Goal: Navigation & Orientation: Understand site structure

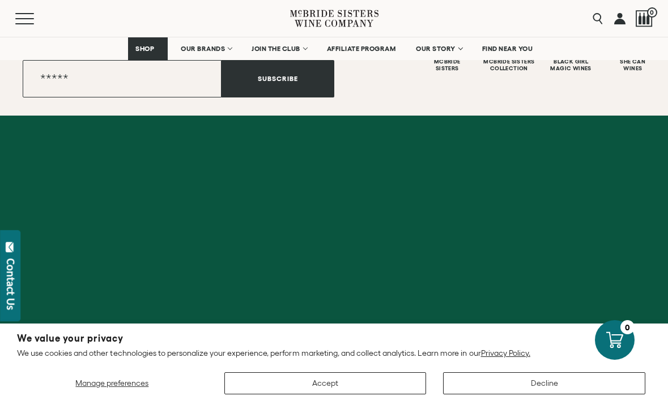
scroll to position [4628, 0]
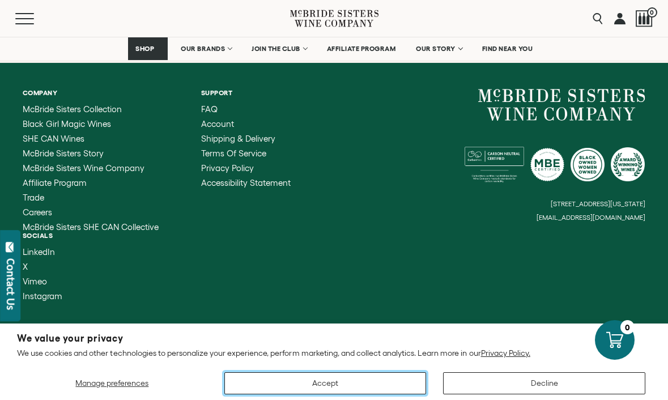
click at [398, 381] on button "Accept" at bounding box center [325, 383] width 202 height 22
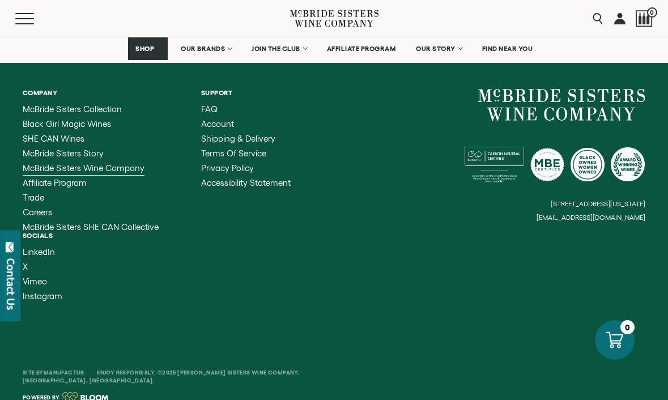
click at [132, 163] on span "McBride Sisters Wine Company" at bounding box center [84, 168] width 122 height 10
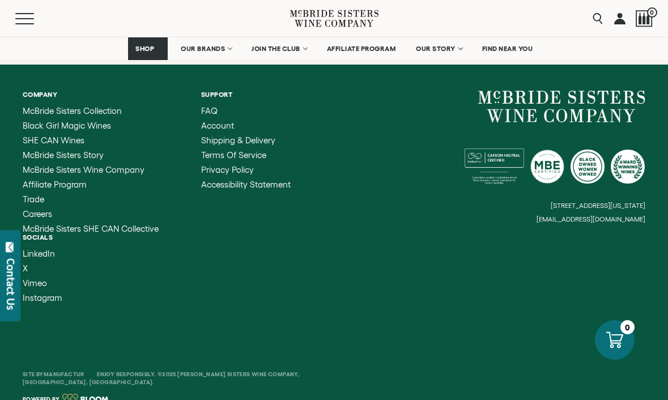
scroll to position [2131, 0]
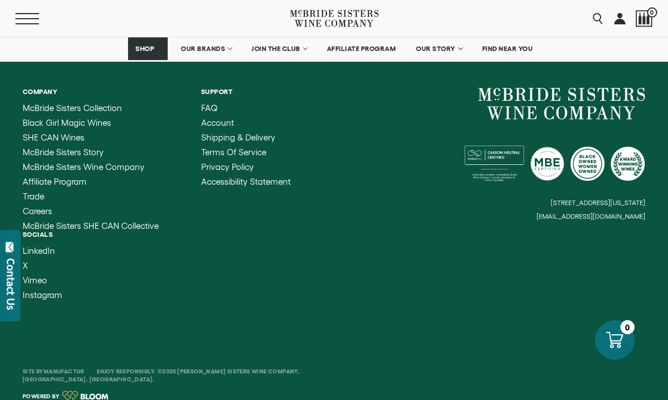
click at [23, 19] on button "Menu" at bounding box center [35, 18] width 41 height 11
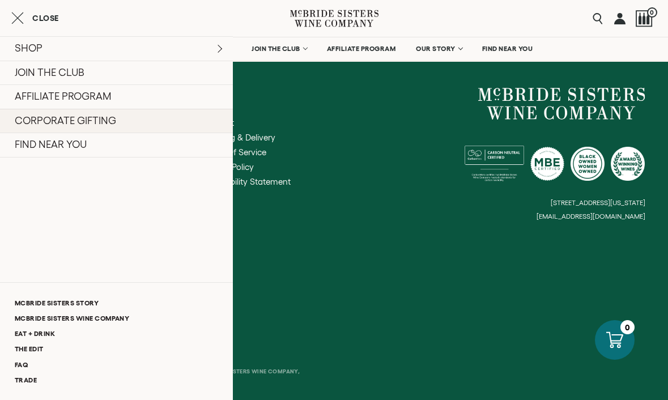
click at [45, 125] on link "CORPORATE GIFTING" at bounding box center [116, 121] width 233 height 24
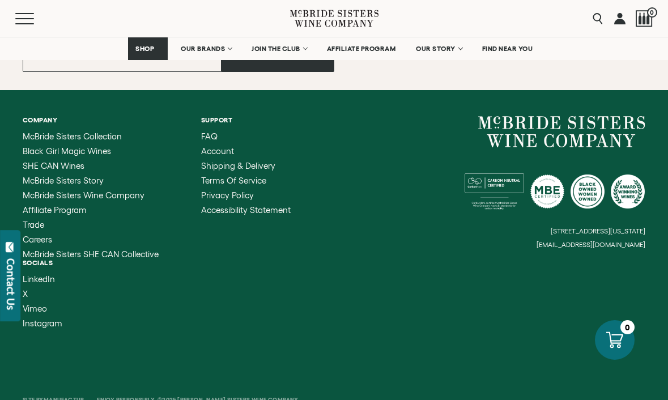
scroll to position [1243, 0]
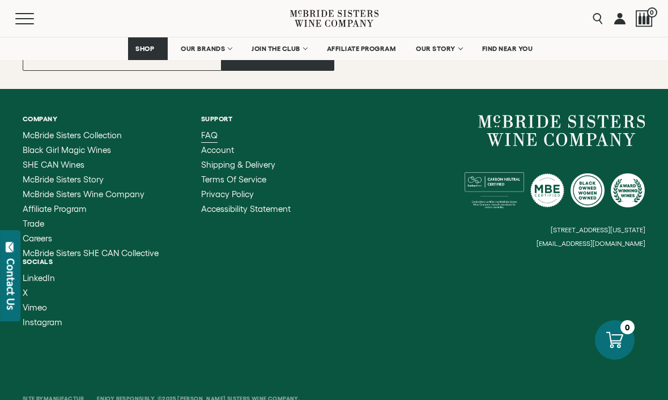
click at [215, 130] on span "FAQ" at bounding box center [209, 135] width 16 height 10
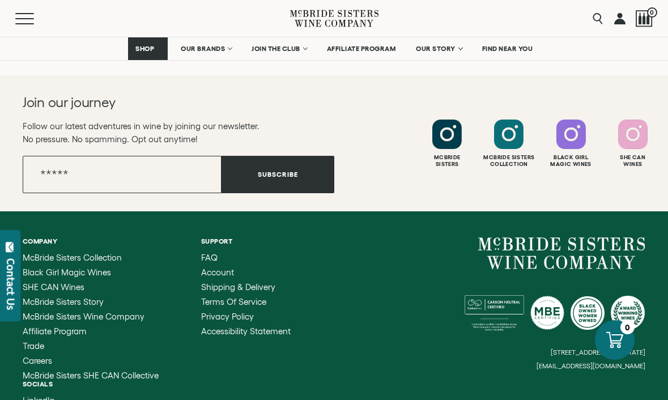
scroll to position [1348, 0]
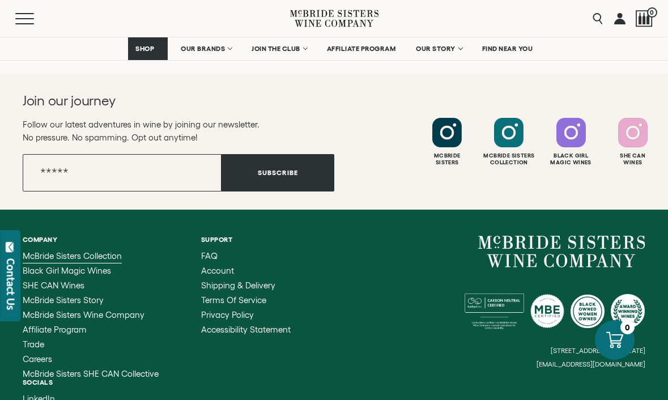
click at [76, 251] on span "McBride Sisters Collection" at bounding box center [72, 256] width 99 height 10
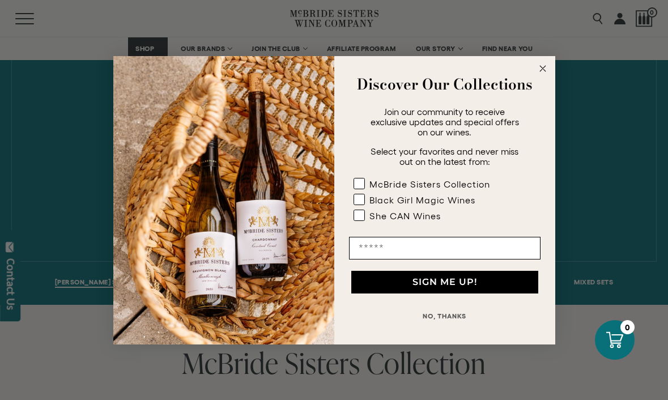
scroll to position [598, 0]
click at [543, 67] on icon "Close dialog" at bounding box center [543, 69] width 6 height 6
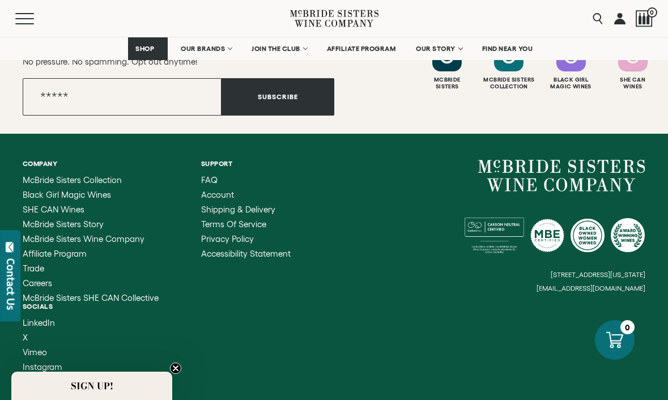
scroll to position [5267, 0]
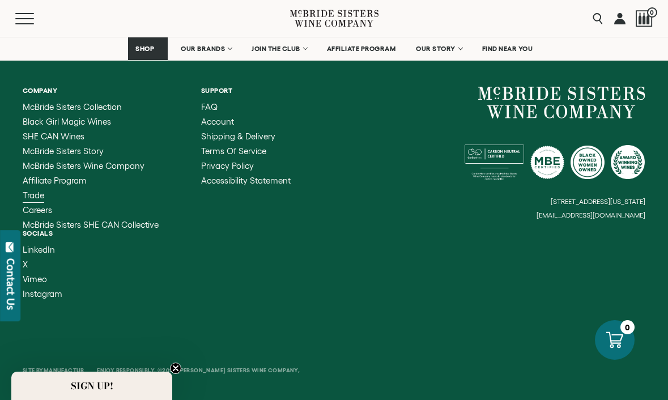
click at [33, 190] on span "Trade" at bounding box center [34, 195] width 22 height 10
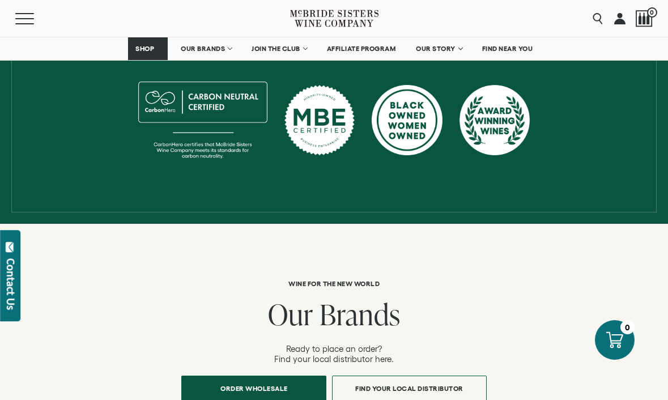
scroll to position [585, 0]
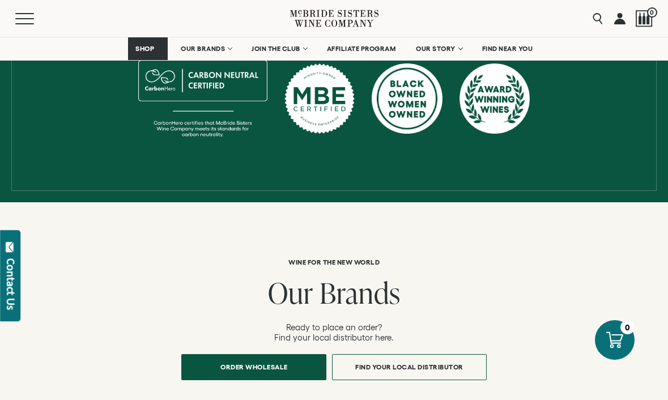
click at [314, 21] on icon at bounding box center [334, 18] width 88 height 32
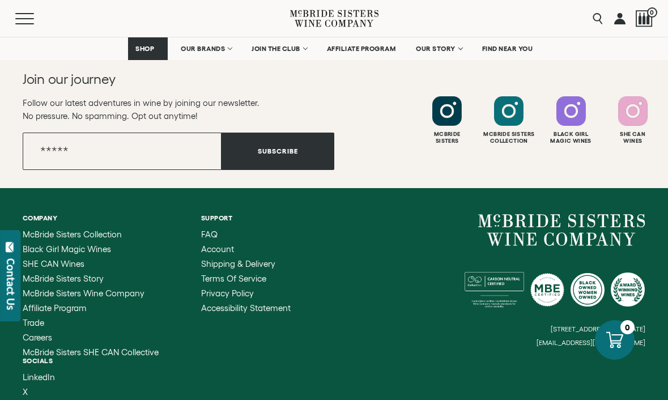
scroll to position [4496, 0]
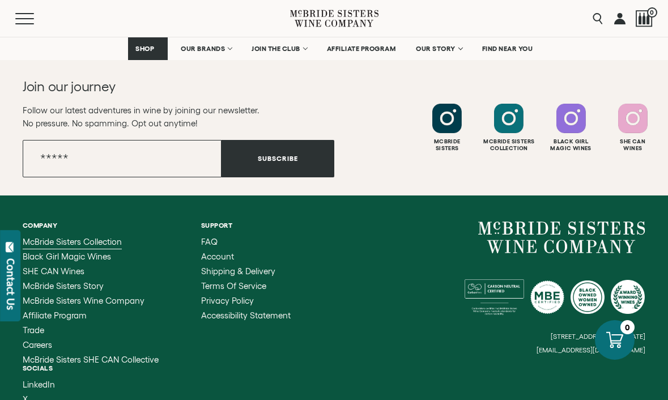
click at [78, 237] on span "McBride Sisters Collection" at bounding box center [72, 242] width 99 height 10
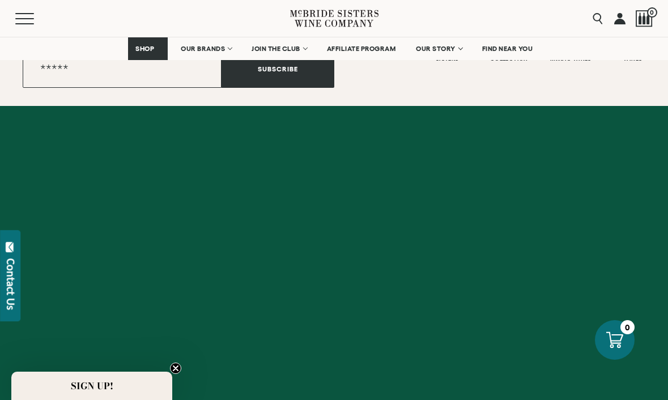
scroll to position [5148, 0]
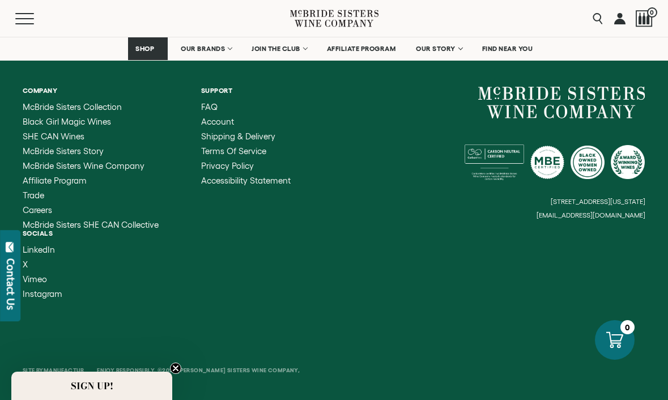
click at [88, 394] on span "SIGN UP!" at bounding box center [91, 386] width 161 height 28
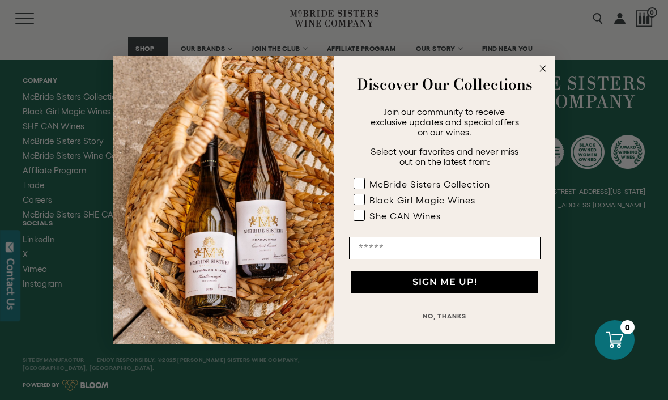
scroll to position [5267, 0]
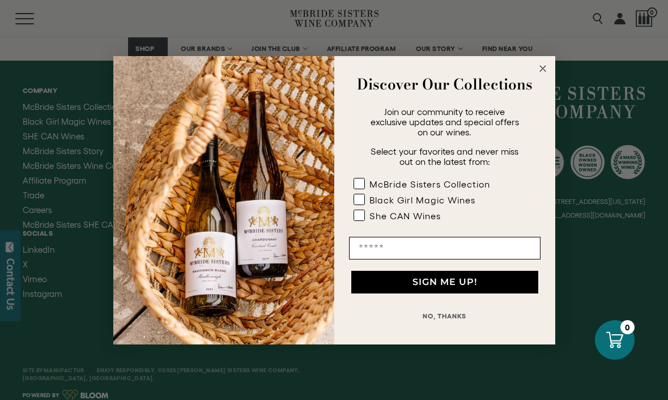
click at [546, 67] on circle "Close dialog" at bounding box center [542, 68] width 13 height 13
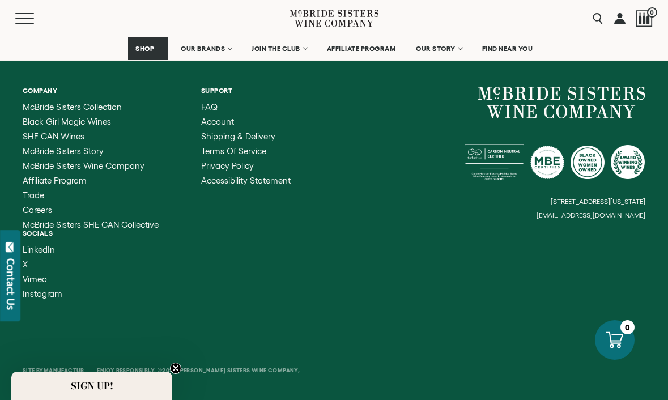
click at [619, 19] on link at bounding box center [619, 18] width 11 height 37
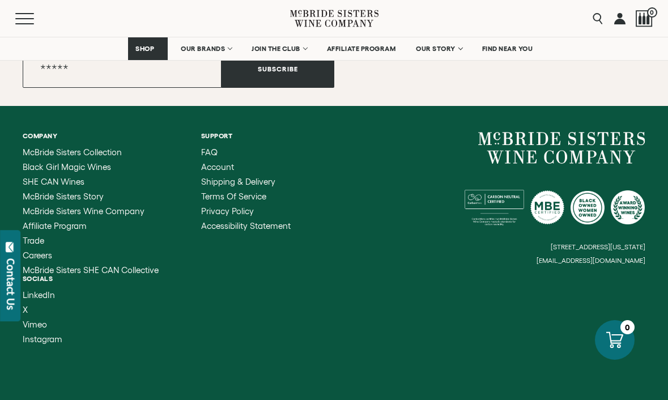
scroll to position [571, 0]
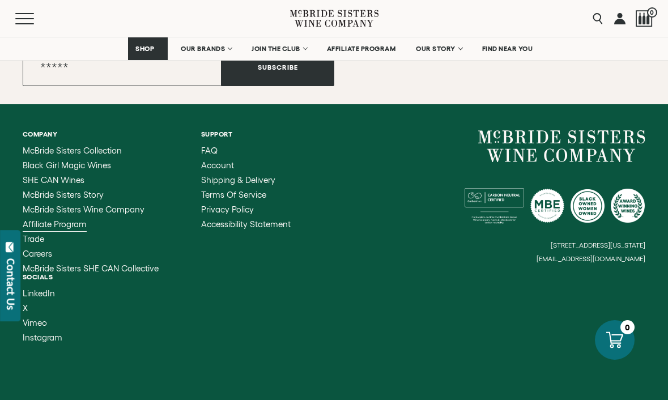
click at [76, 226] on span "Affiliate Program" at bounding box center [55, 224] width 64 height 10
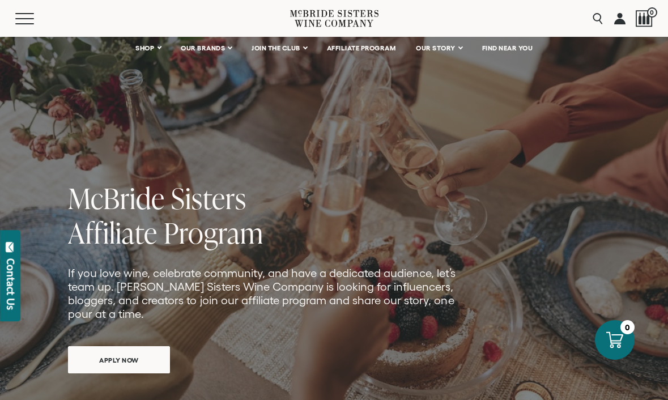
scroll to position [20, 0]
